Goal: Check status: Check status

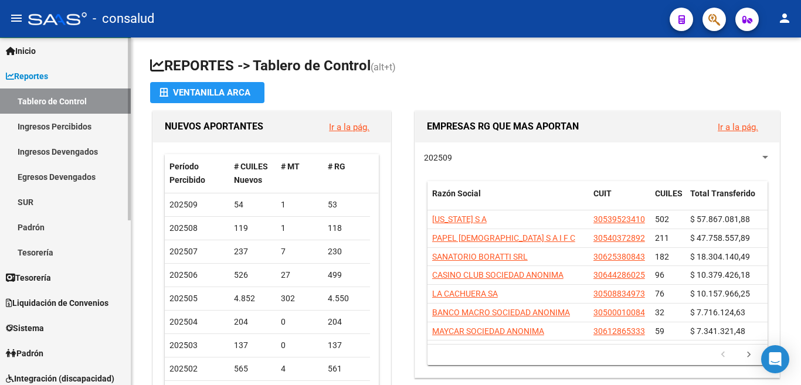
scroll to position [59, 0]
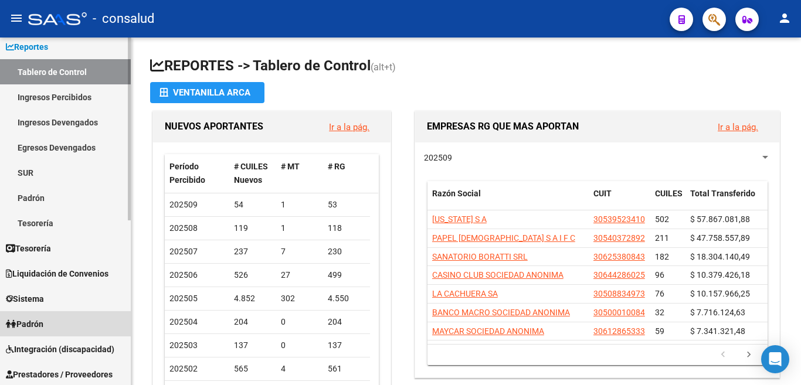
click at [28, 322] on span "Padrón" at bounding box center [25, 324] width 38 height 13
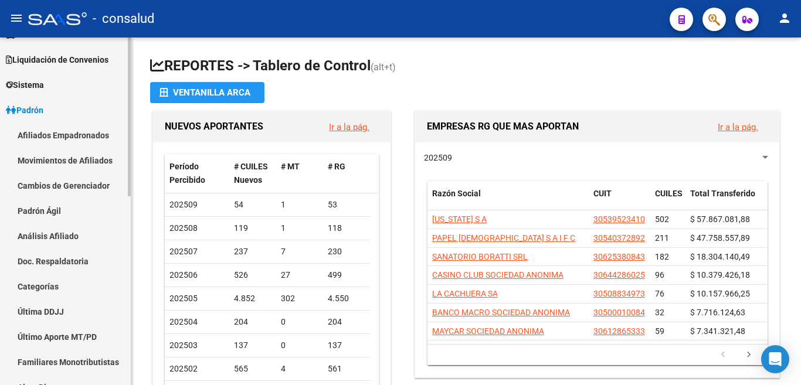
scroll to position [117, 0]
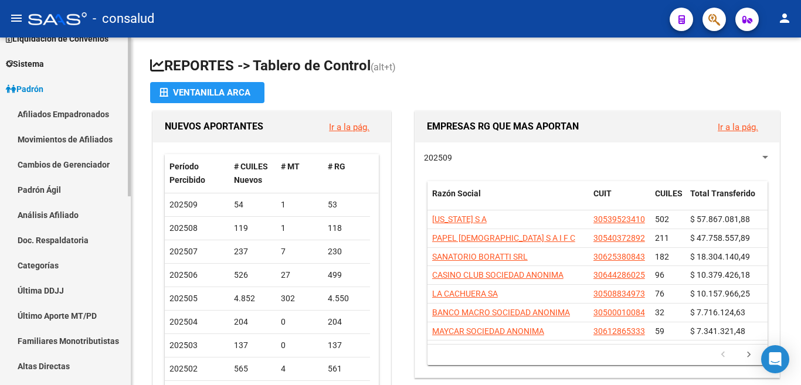
click at [59, 213] on link "Análisis Afiliado" at bounding box center [65, 214] width 131 height 25
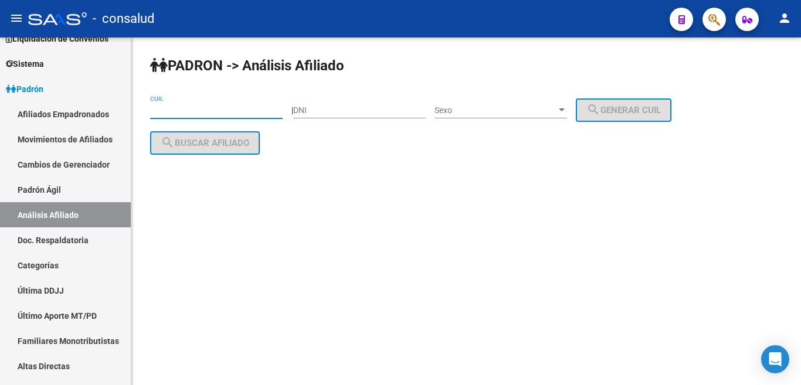
click at [223, 111] on input "CUIL" at bounding box center [216, 110] width 132 height 10
paste input "14-593875"
click at [147, 109] on div "PADRON -> Análisis Afiliado 14-593875 CUIL | DNI Sexo Sexo search Generar CUIL …" at bounding box center [465, 128] width 669 height 181
click at [149, 111] on div "PADRON -> Análisis Afiliado 14-593875 CUIL | DNI Sexo Sexo search Generar CUIL …" at bounding box center [465, 128] width 669 height 181
click at [151, 111] on input "14-593875" at bounding box center [216, 110] width 132 height 10
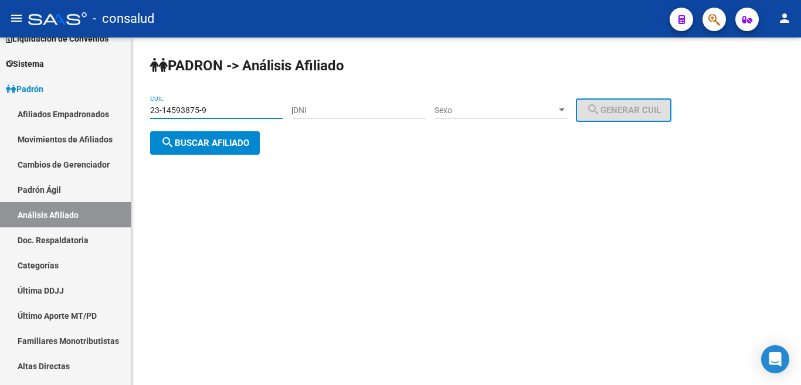
type input "23-14593875-9"
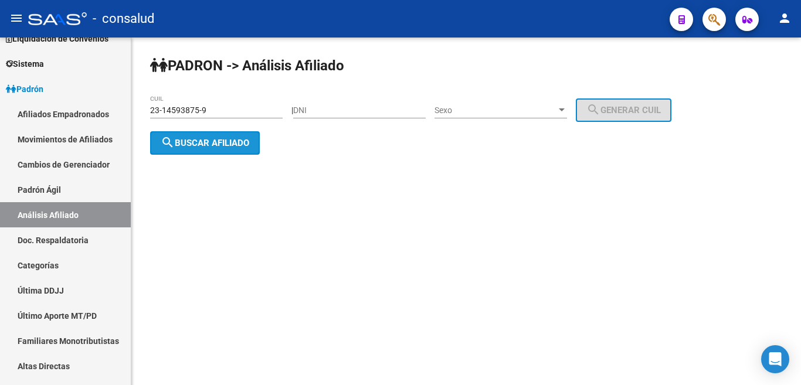
click at [203, 145] on span "search Buscar afiliado" at bounding box center [205, 143] width 88 height 11
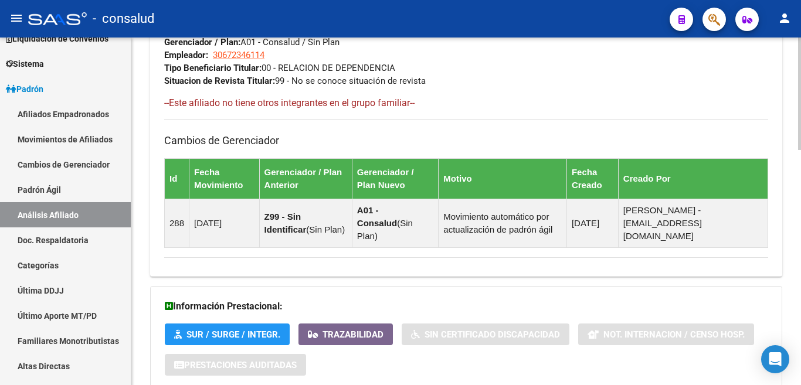
scroll to position [469, 0]
